Goal: Find specific fact: Find specific fact

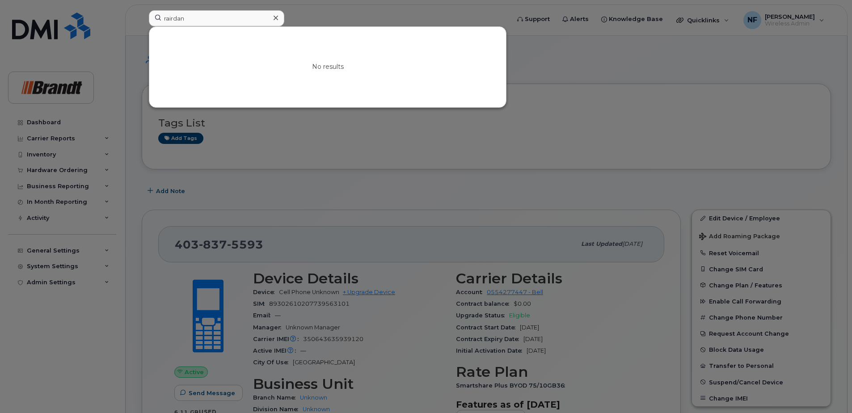
drag, startPoint x: 174, startPoint y: 20, endPoint x: 159, endPoint y: 20, distance: 15.2
click at [159, 20] on input "rairdan" at bounding box center [217, 18] width 136 height 16
type input "adam ma"
drag, startPoint x: 194, startPoint y: 21, endPoint x: 165, endPoint y: 19, distance: 29.5
click at [165, 19] on input "adam ma" at bounding box center [217, 18] width 136 height 16
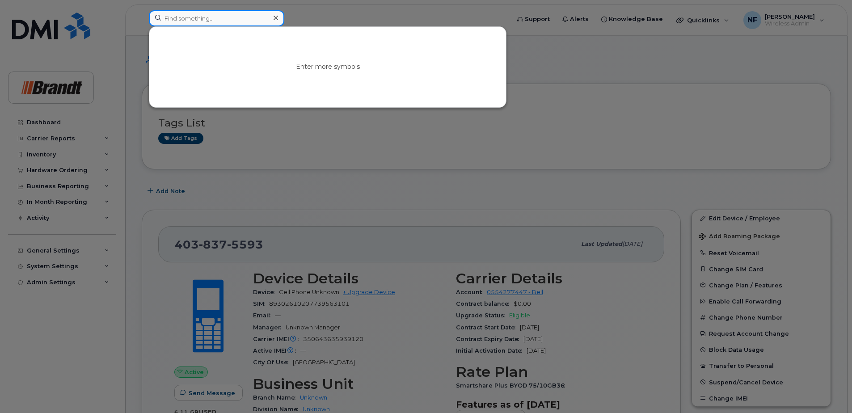
click at [174, 22] on input at bounding box center [217, 18] width 136 height 16
paste input "4038541513"
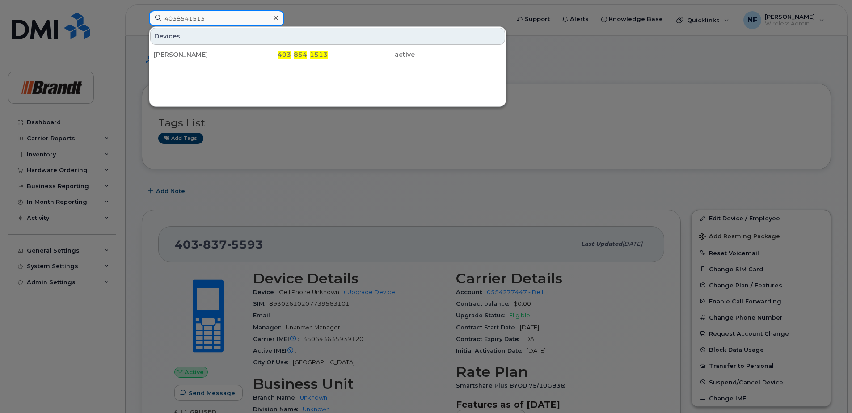
type input "4038541513"
drag, startPoint x: 195, startPoint y: 59, endPoint x: 299, endPoint y: 66, distance: 104.0
click at [195, 59] on div "[PERSON_NAME]" at bounding box center [197, 55] width 87 height 16
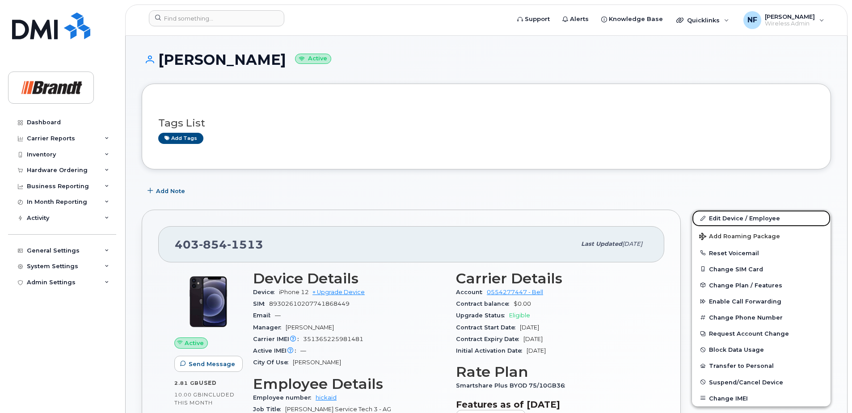
click at [753, 219] on link "Edit Device / Employee" at bounding box center [761, 218] width 139 height 16
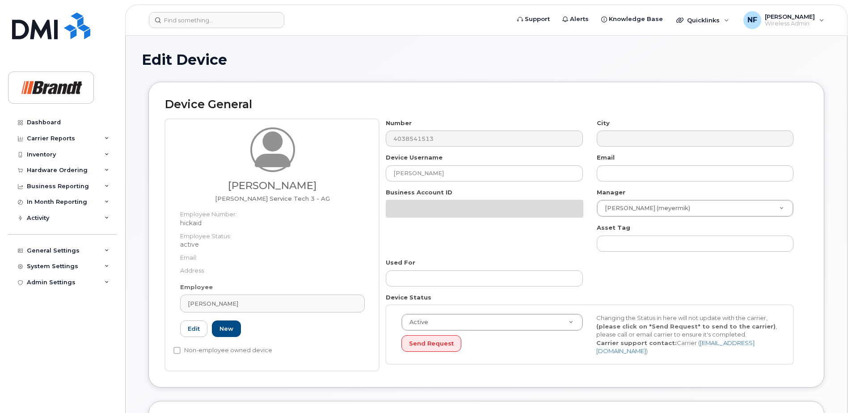
select select "34499227"
select select "35155014"
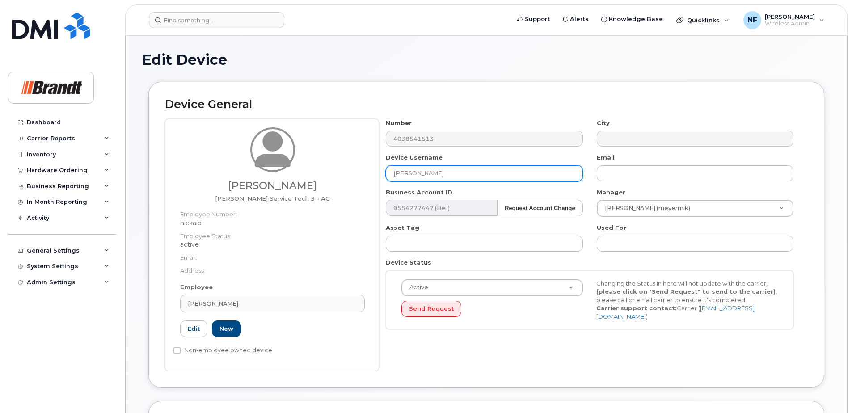
drag, startPoint x: 443, startPoint y: 171, endPoint x: 375, endPoint y: 169, distance: 68.4
click at [375, 169] on div "Aiden Hickle Brandt Service Tech 3 - AG Employee Number: hickaid Employee Statu…" at bounding box center [486, 245] width 643 height 252
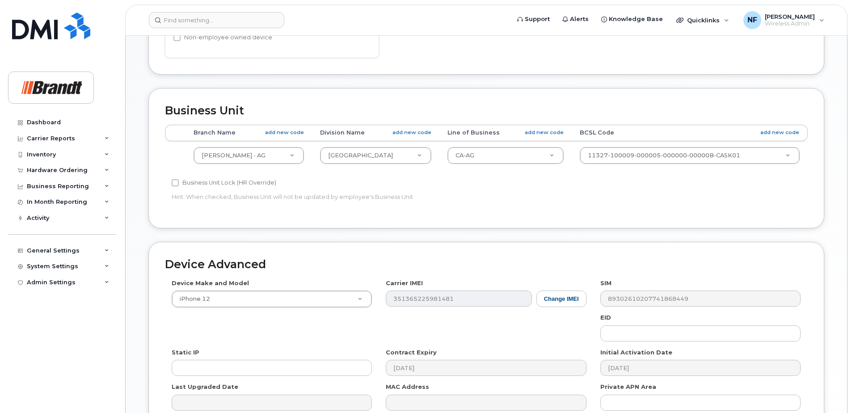
scroll to position [409, 0]
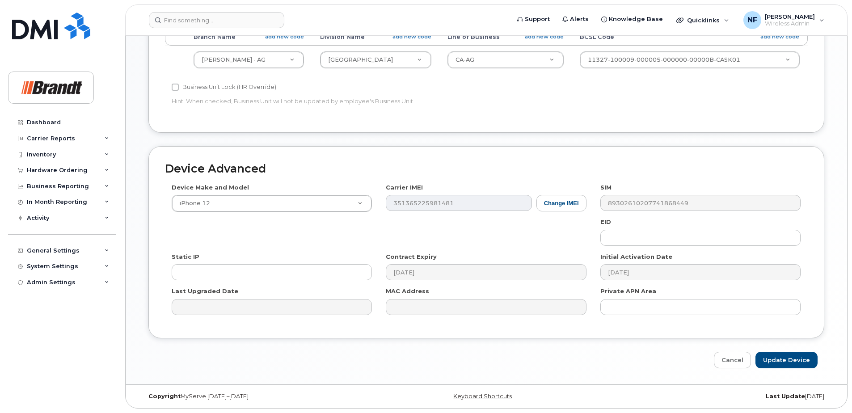
type input "Adam Marsh"
click at [792, 366] on input "Update Device" at bounding box center [787, 360] width 62 height 17
type input "Saving..."
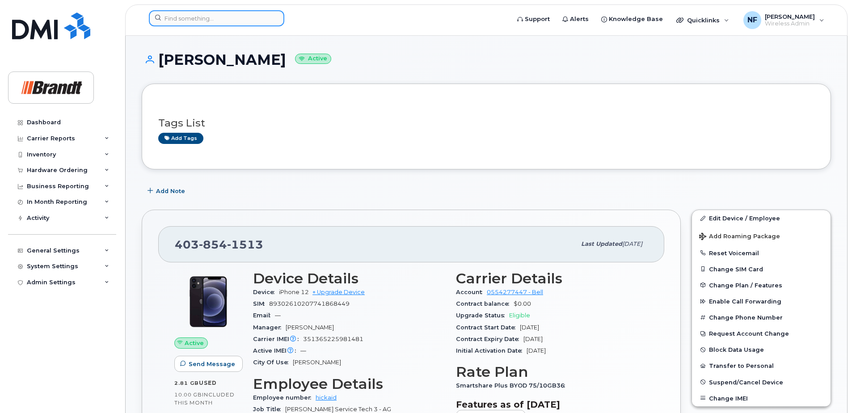
click at [246, 11] on input at bounding box center [217, 18] width 136 height 16
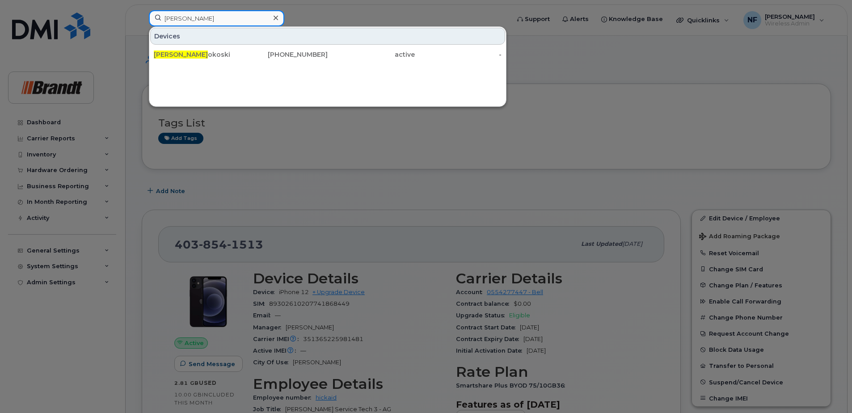
type input "[PERSON_NAME]"
click at [275, 17] on icon at bounding box center [276, 17] width 4 height 7
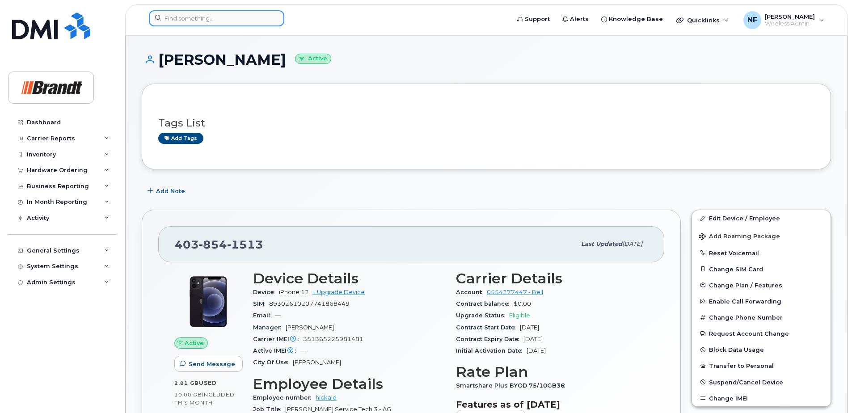
click at [258, 19] on input at bounding box center [217, 18] width 136 height 16
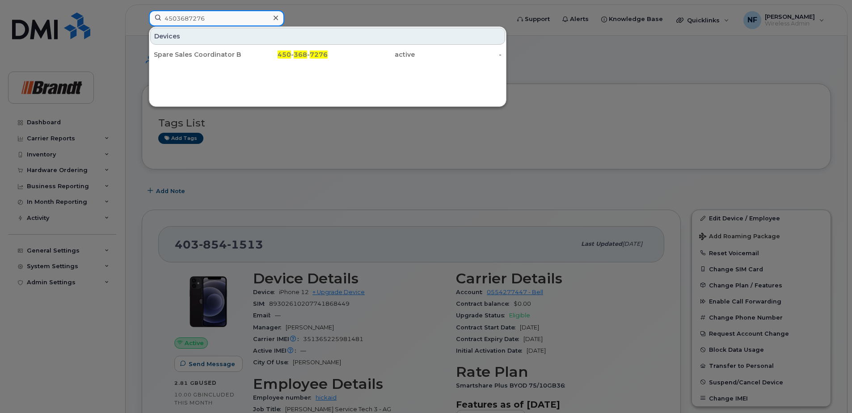
type input "4503687276"
click at [269, 55] on div "450 - 368 - 7276" at bounding box center [284, 54] width 87 height 9
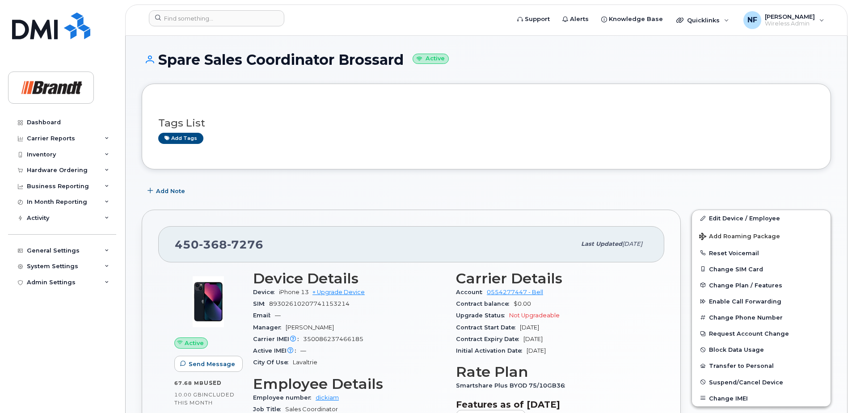
drag, startPoint x: 216, startPoint y: 6, endPoint x: 216, endPoint y: 11, distance: 5.0
click at [216, 6] on header "Support Alerts Knowledge Base Quicklinks Suspend / Cancel Device Change SIM Car…" at bounding box center [486, 19] width 723 height 31
click at [216, 13] on input at bounding box center [217, 18] width 136 height 16
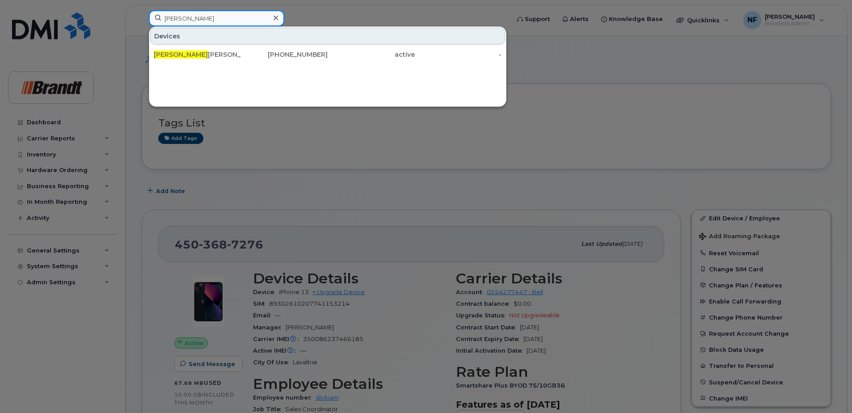
type input "kelly bono"
click at [266, 54] on div "672-983-1485" at bounding box center [284, 54] width 87 height 9
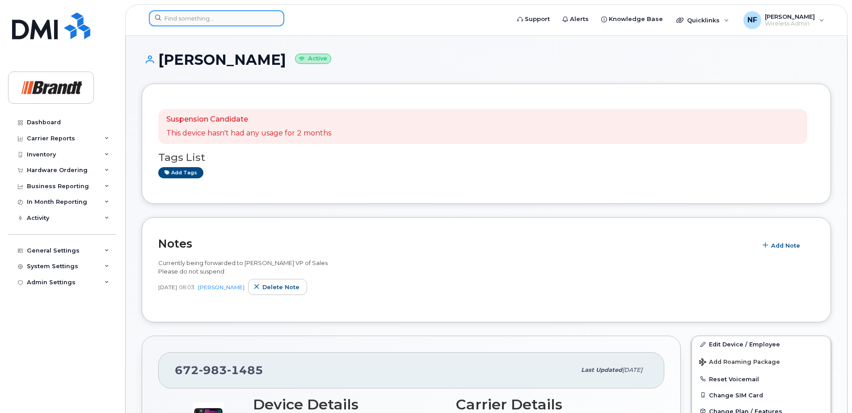
click at [246, 18] on input at bounding box center [217, 18] width 136 height 16
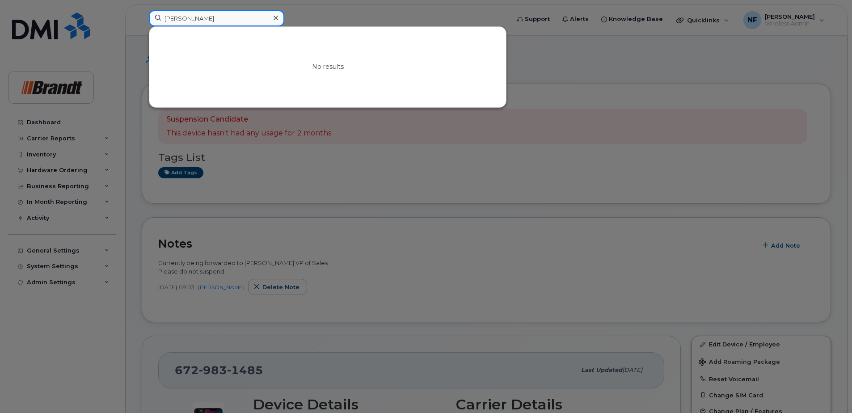
type input "william sch"
click at [275, 17] on icon at bounding box center [276, 18] width 4 height 4
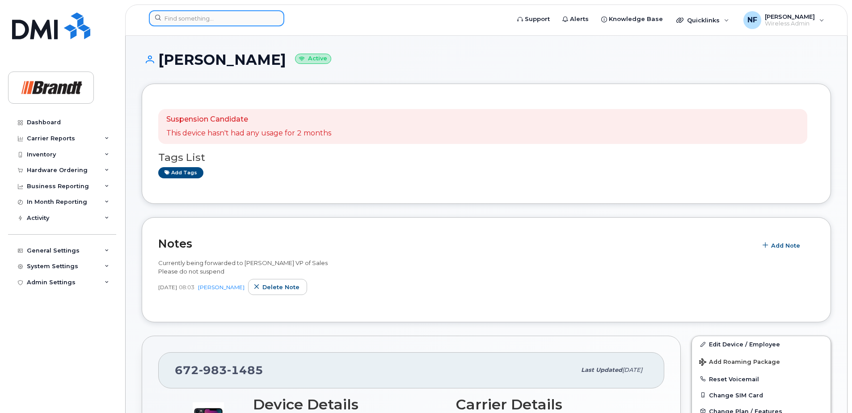
click at [235, 22] on input at bounding box center [217, 18] width 136 height 16
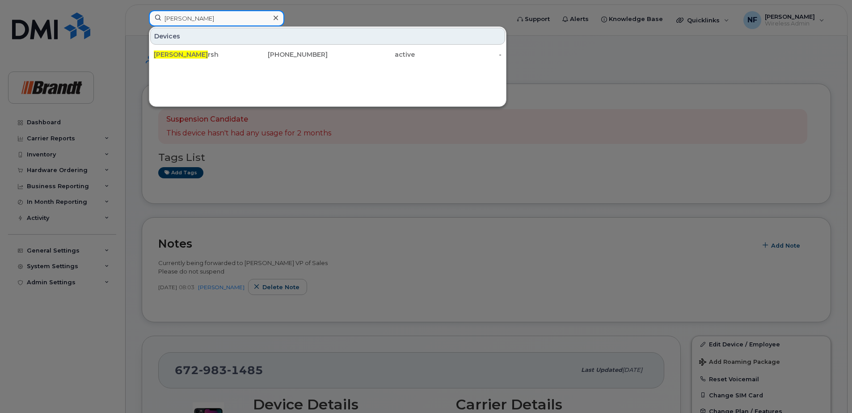
type input "adam ma"
drag, startPoint x: 214, startPoint y: 18, endPoint x: 126, endPoint y: 11, distance: 88.4
click at [142, 11] on div "adam ma Devices Adam Ma rsh 403-854-1513 active -" at bounding box center [326, 20] width 369 height 20
type input "spare tm me"
click at [241, 58] on div "306-921-8787" at bounding box center [284, 54] width 87 height 9
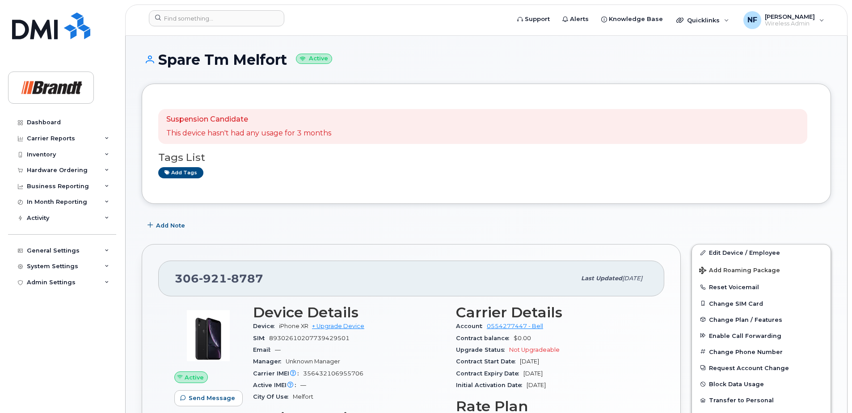
click at [255, 280] on span "8787" at bounding box center [245, 278] width 36 height 13
copy span "306 921 8787"
click at [219, 14] on input at bounding box center [217, 18] width 136 height 16
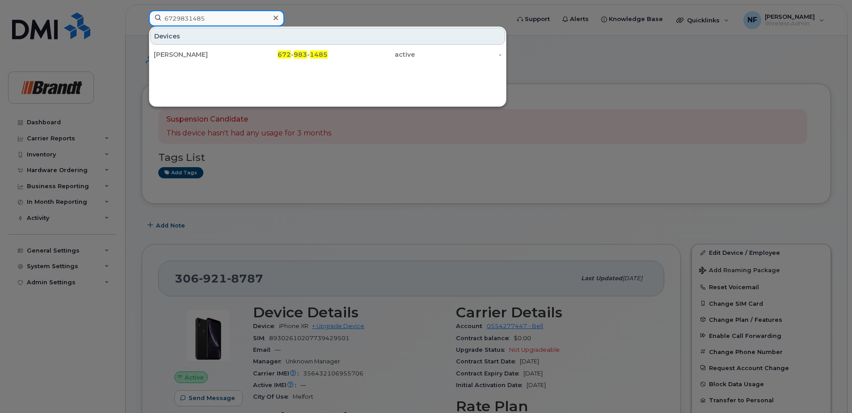
type input "6729831485"
click at [230, 55] on div "Kelly Bonokoski" at bounding box center [197, 54] width 87 height 9
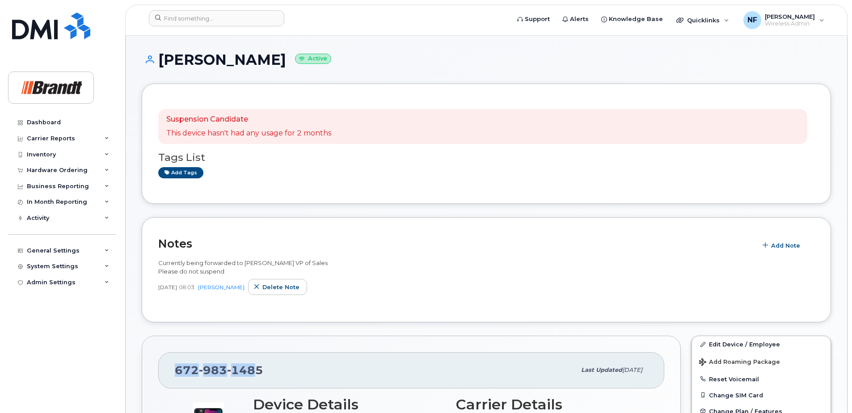
drag, startPoint x: 210, startPoint y: 369, endPoint x: 160, endPoint y: 369, distance: 50.5
click at [160, 369] on div "[PHONE_NUMBER] Last updated [DATE]" at bounding box center [411, 370] width 506 height 36
drag, startPoint x: 160, startPoint y: 369, endPoint x: 267, endPoint y: 373, distance: 107.9
click at [267, 373] on div "672 983 1485" at bounding box center [375, 370] width 401 height 19
drag, startPoint x: 275, startPoint y: 373, endPoint x: 148, endPoint y: 372, distance: 127.0
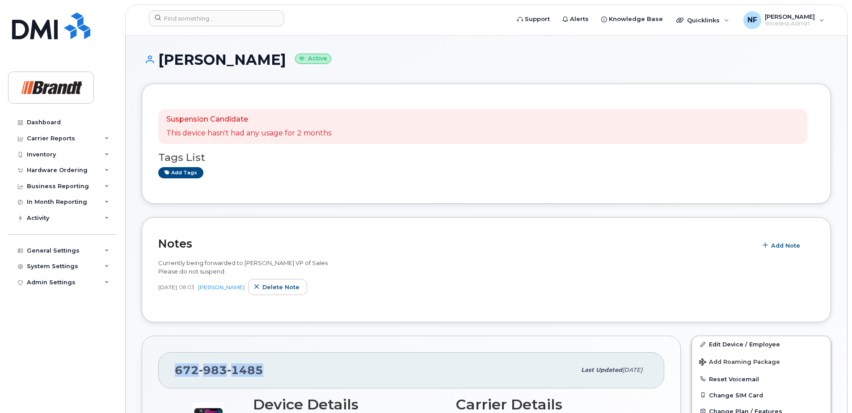
copy span "672 983 1485"
click at [238, 373] on span "1485" at bounding box center [245, 370] width 36 height 13
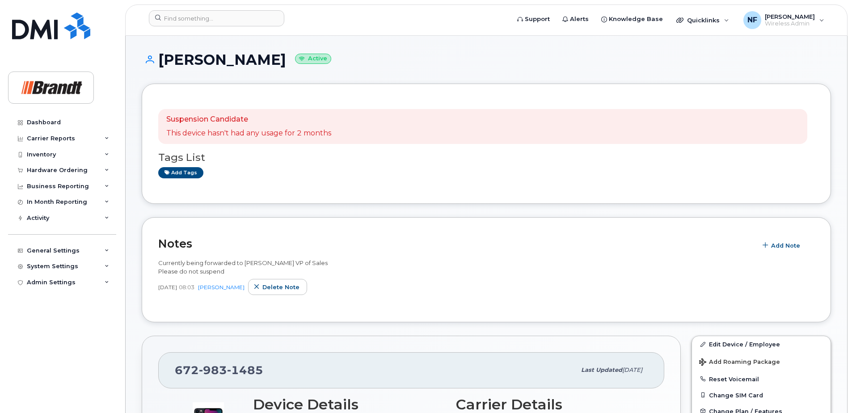
drag, startPoint x: 257, startPoint y: 30, endPoint x: 254, endPoint y: 26, distance: 5.2
click at [257, 30] on header "Support Alerts Knowledge Base Quicklinks Suspend / Cancel Device Change SIM Car…" at bounding box center [486, 19] width 723 height 31
click at [253, 23] on input at bounding box center [217, 18] width 136 height 16
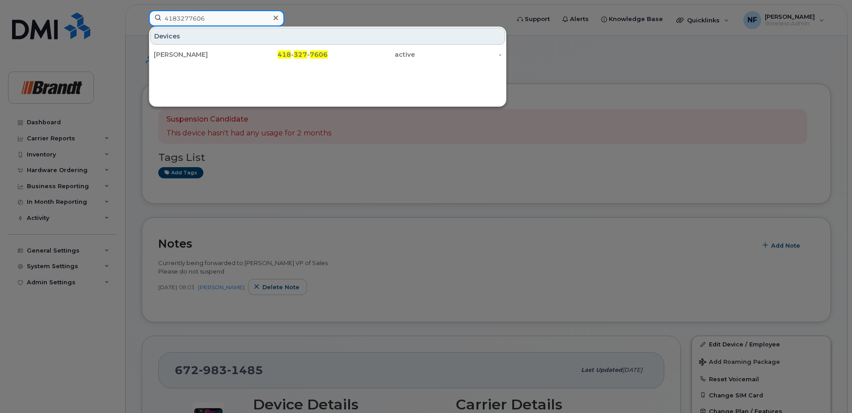
type input "4183277606"
click at [239, 55] on div "[PERSON_NAME]" at bounding box center [197, 54] width 87 height 9
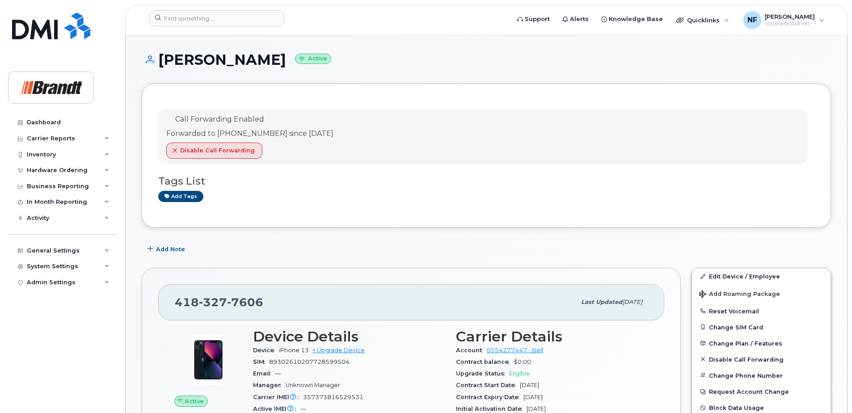
click at [254, 298] on span "7606" at bounding box center [245, 302] width 36 height 13
copy span "[PHONE_NUMBER]"
drag, startPoint x: 299, startPoint y: 60, endPoint x: 309, endPoint y: 60, distance: 9.8
click at [309, 60] on small "Active" at bounding box center [313, 59] width 36 height 10
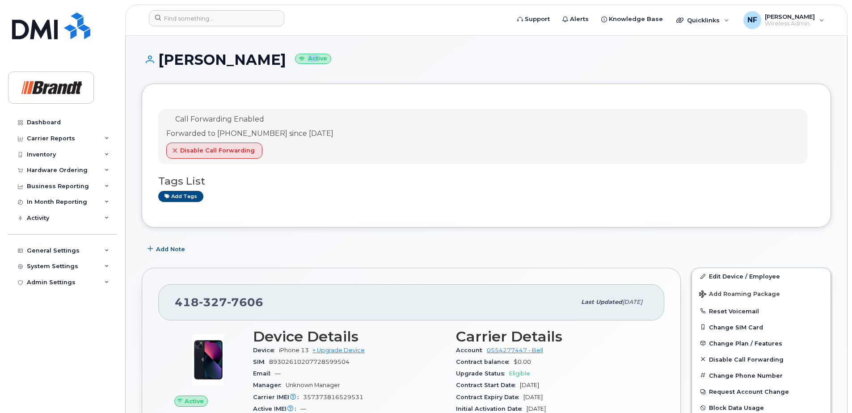
drag, startPoint x: 309, startPoint y: 60, endPoint x: 296, endPoint y: 67, distance: 14.8
click at [296, 66] on h1 "[PERSON_NAME] Active" at bounding box center [487, 60] width 690 height 16
